Goal: Information Seeking & Learning: Learn about a topic

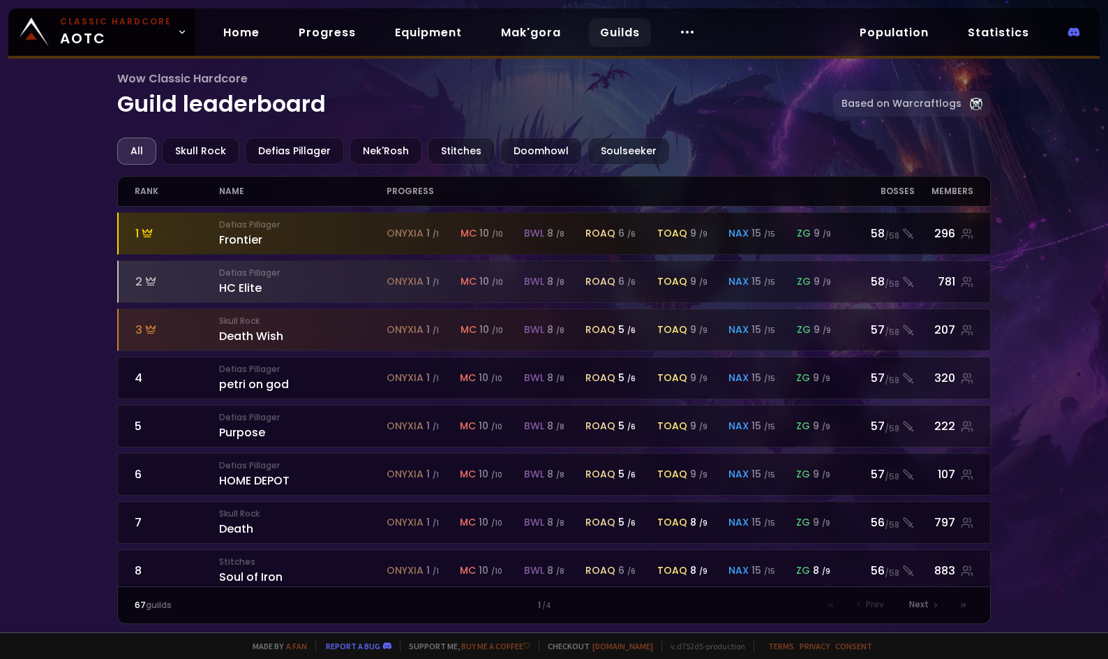
click at [240, 243] on div "Defias Pillager Frontier" at bounding box center [302, 233] width 167 height 30
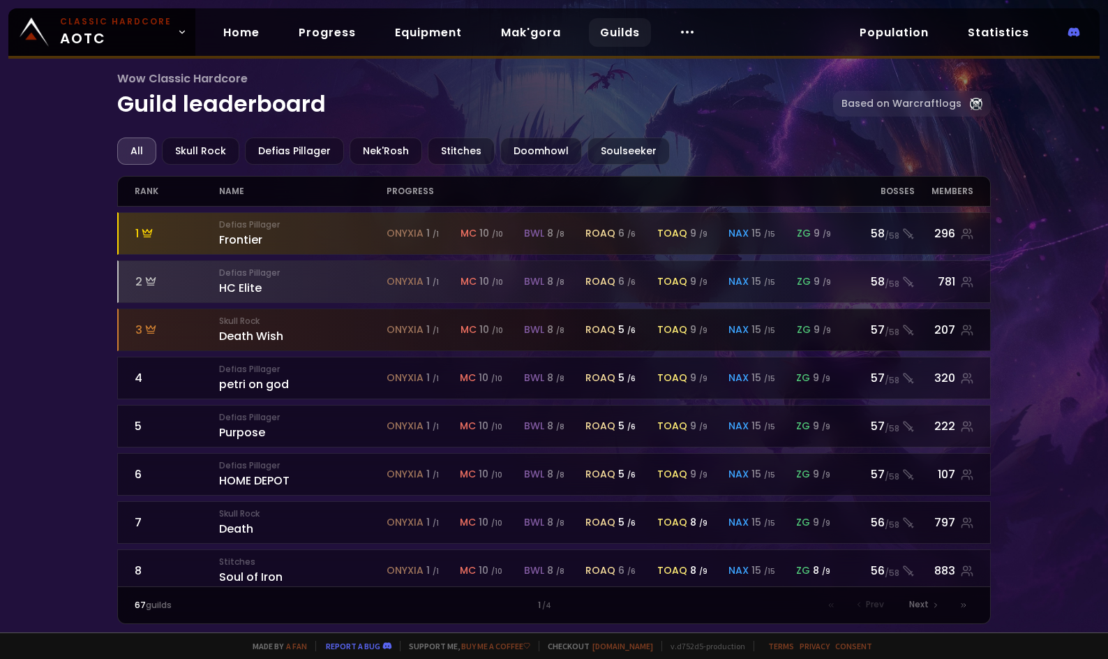
click at [262, 333] on div "Skull Rock Death Wish" at bounding box center [302, 330] width 167 height 30
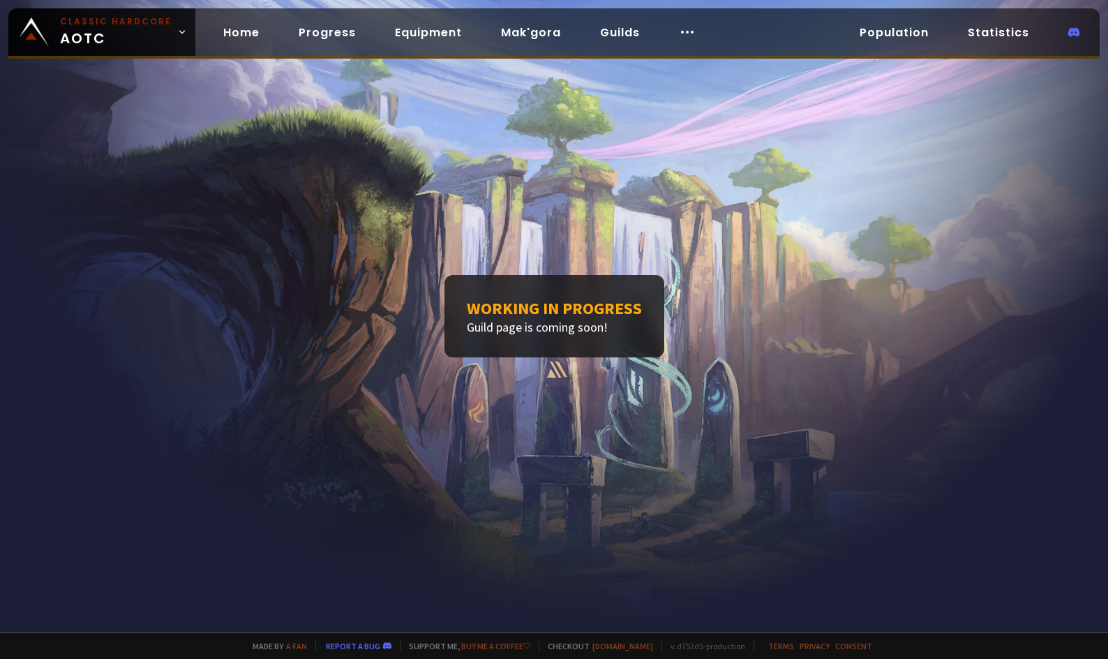
drag, startPoint x: 183, startPoint y: 343, endPoint x: 196, endPoint y: 336, distance: 15.0
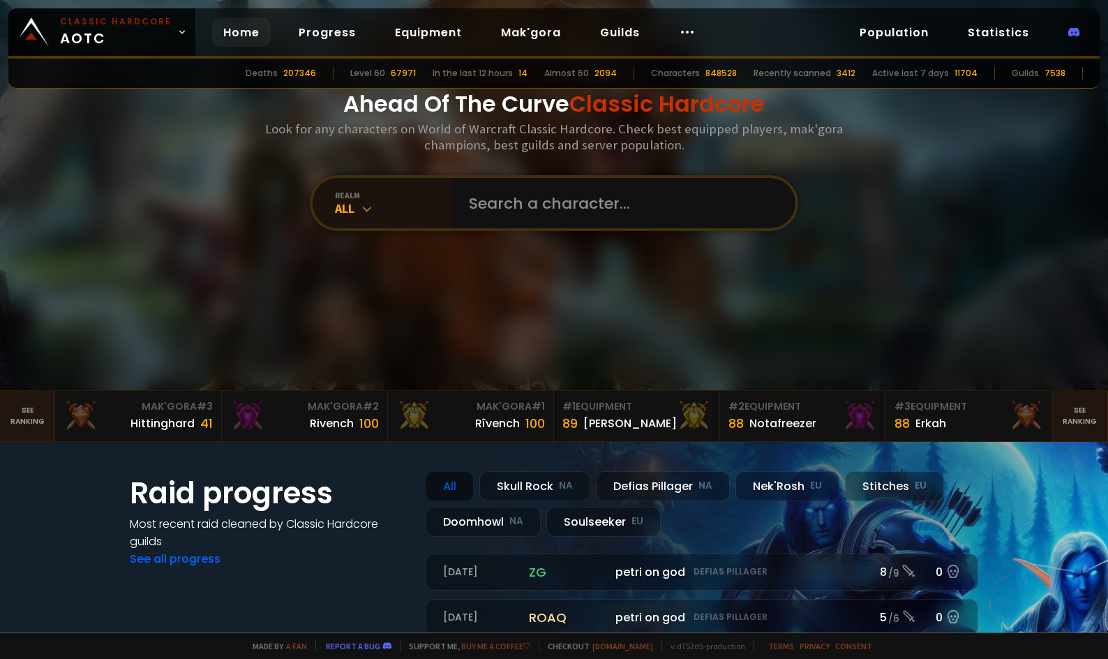
scroll to position [70, 0]
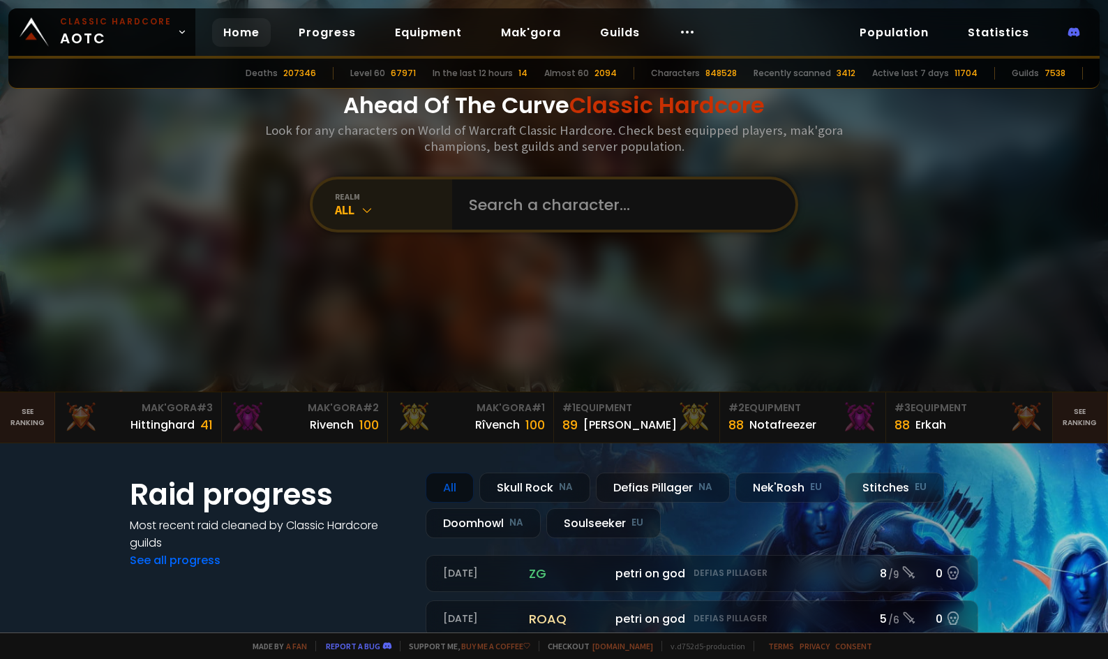
click at [374, 202] on div "realm All" at bounding box center [383, 204] width 140 height 50
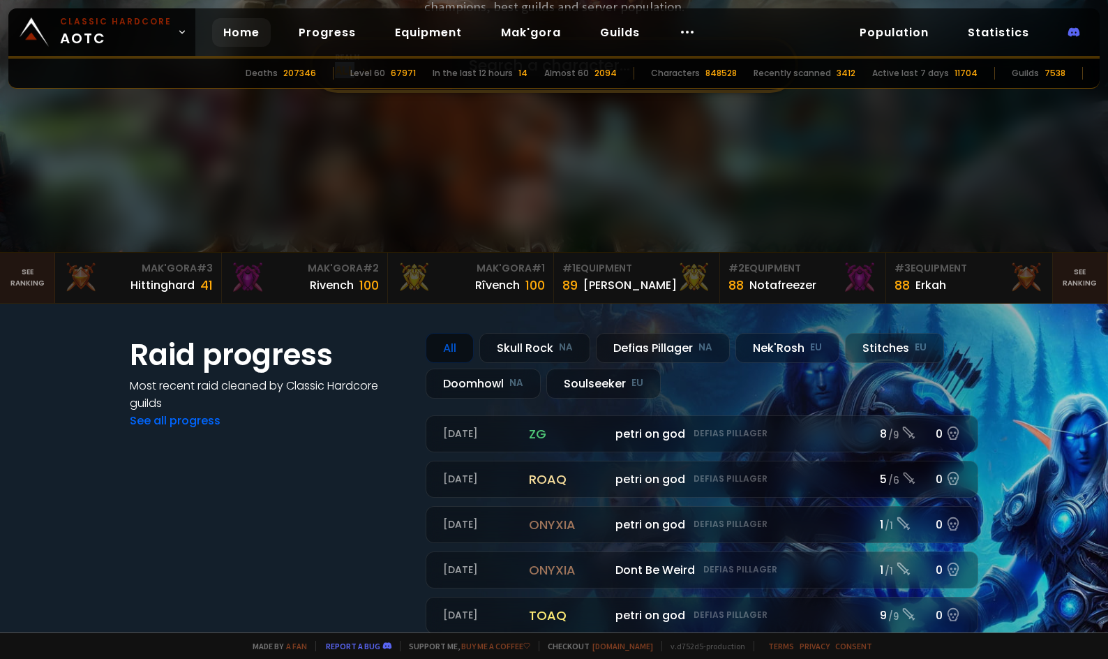
scroll to position [0, 0]
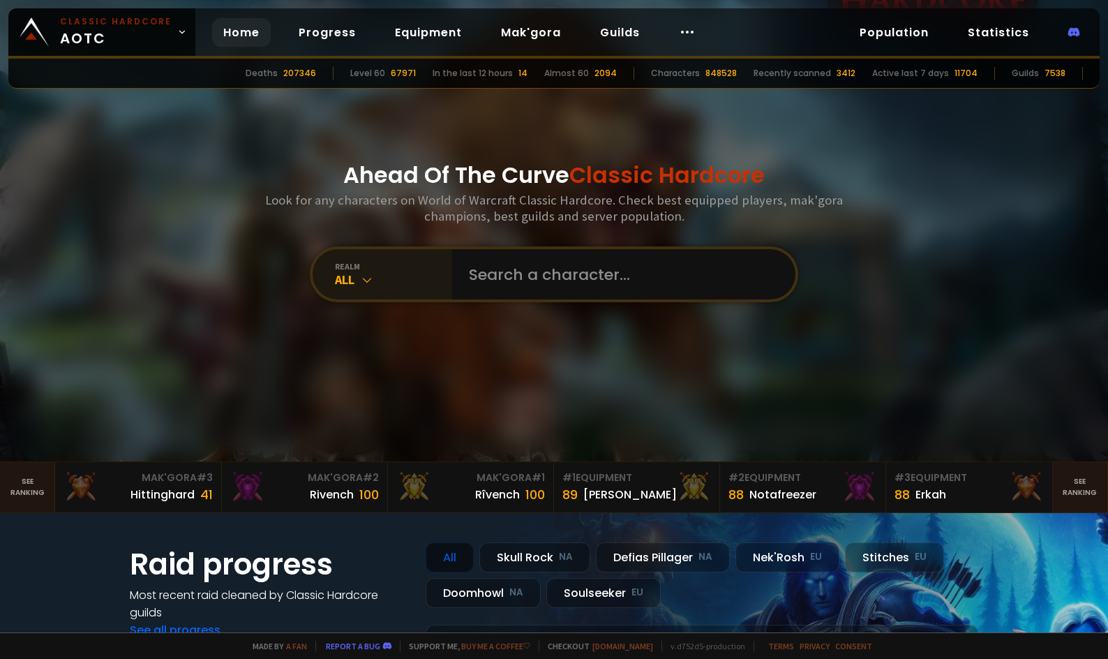
click at [363, 288] on div "realm All" at bounding box center [383, 274] width 140 height 50
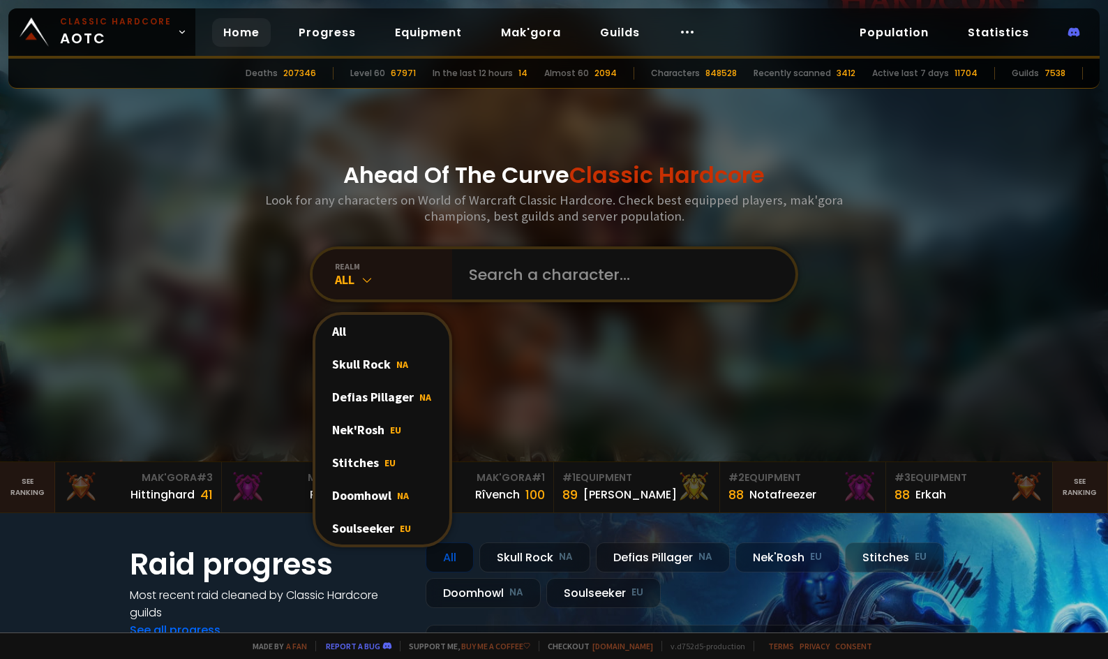
click at [377, 527] on div "Soulseeker EU" at bounding box center [382, 527] width 134 height 33
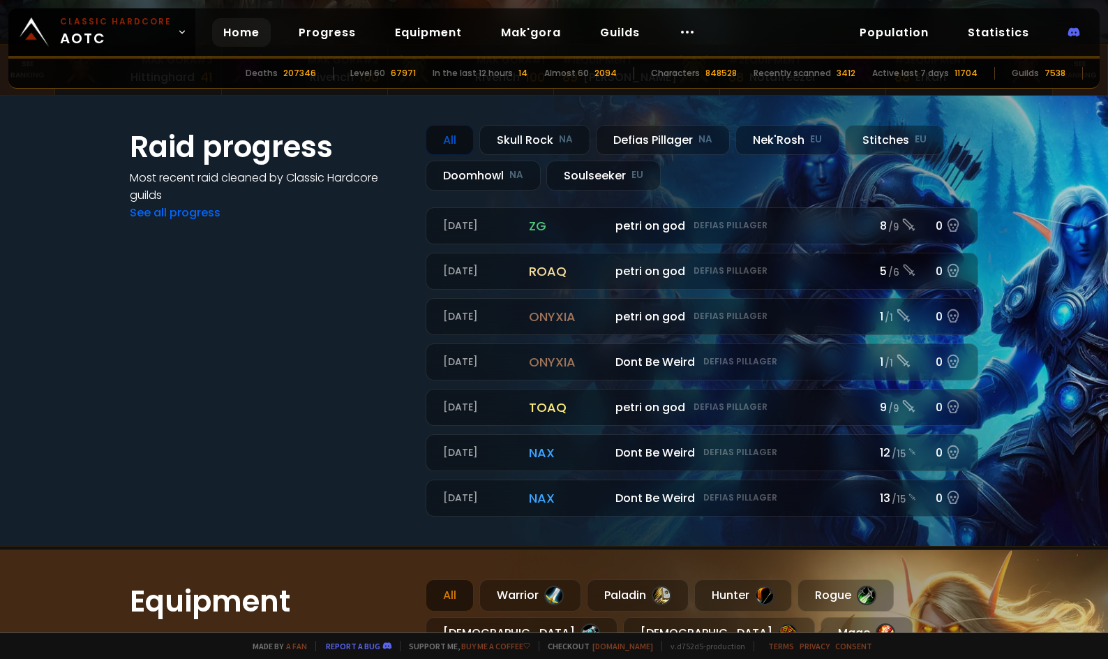
scroll to position [419, 0]
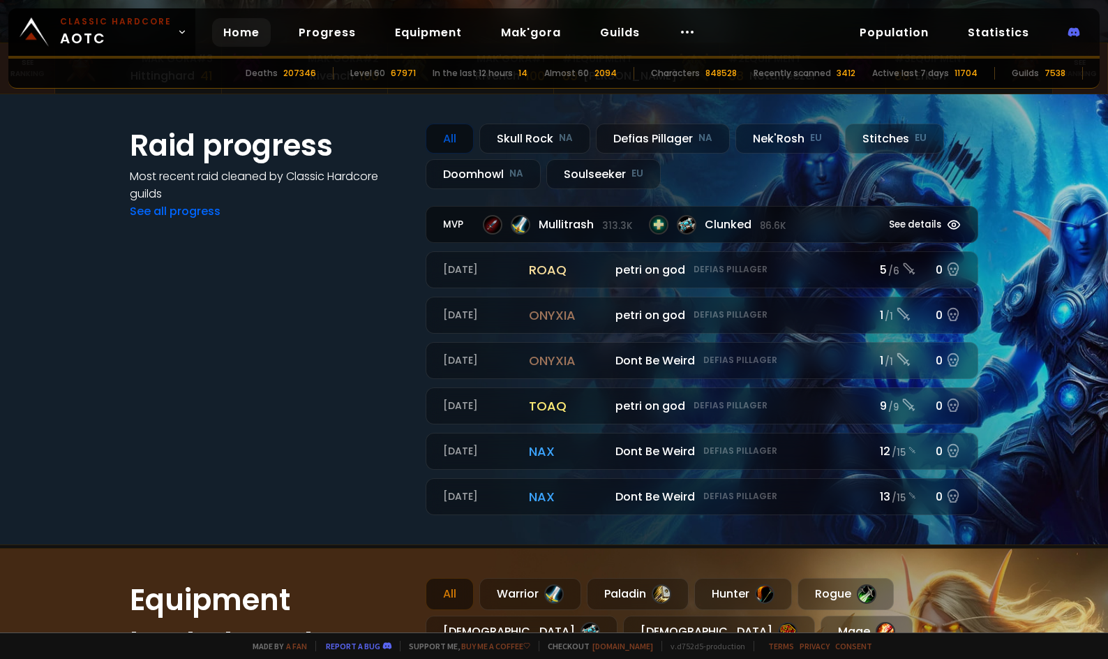
click at [566, 223] on span "Mullitrash 313.3k" at bounding box center [585, 224] width 93 height 17
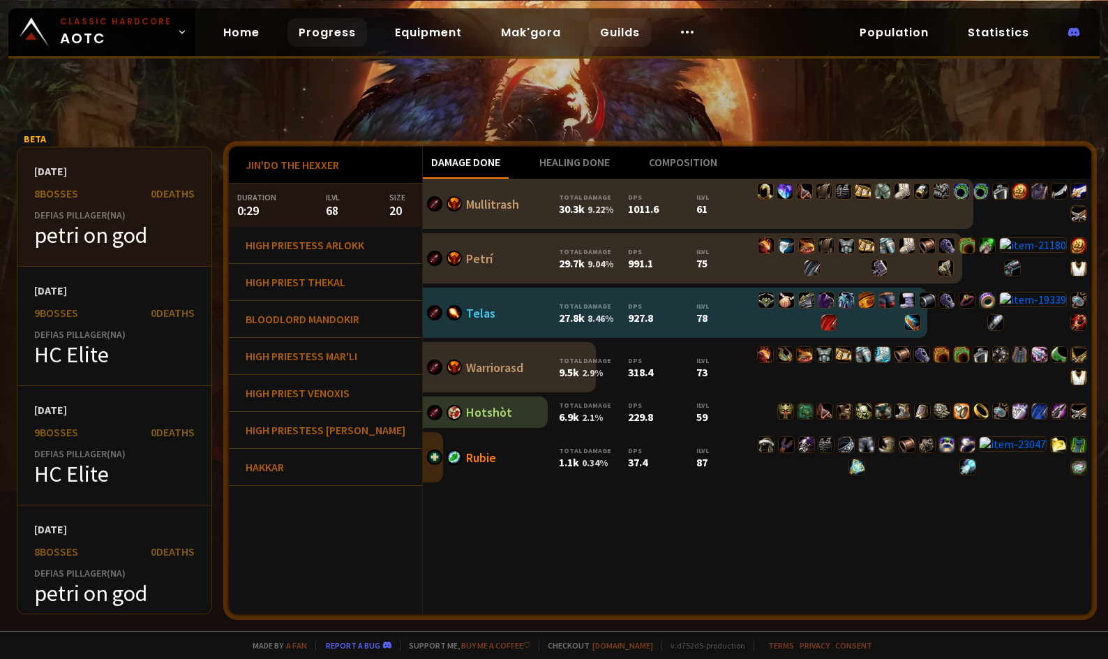
click at [611, 38] on link "Guilds" at bounding box center [620, 32] width 62 height 29
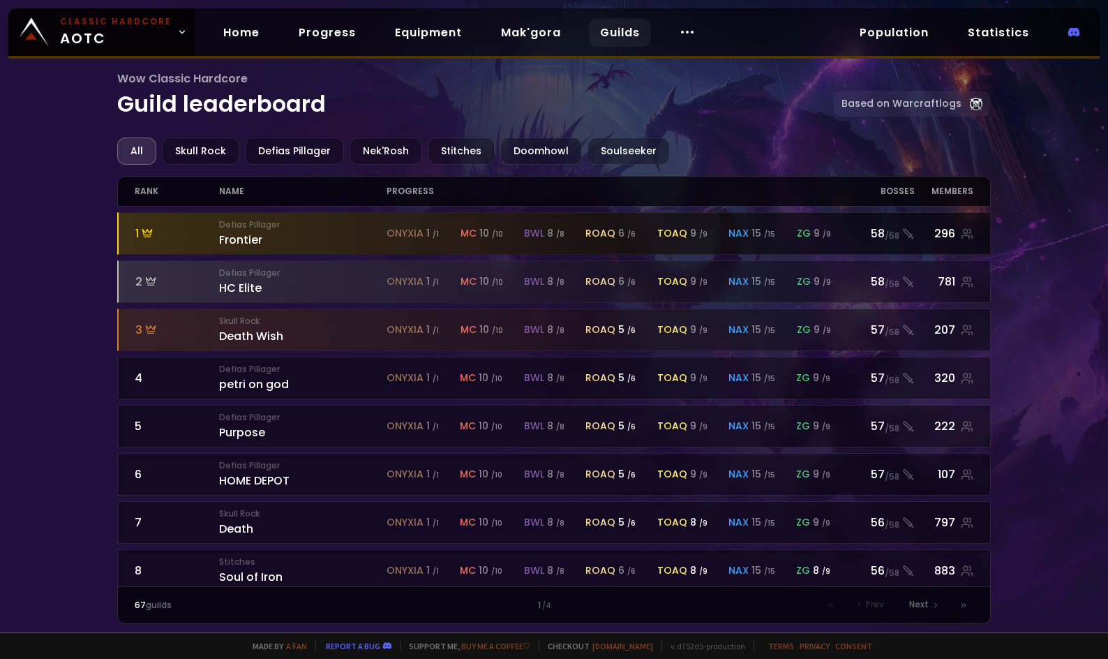
click at [329, 243] on div "Defias Pillager Frontier" at bounding box center [302, 233] width 167 height 30
